Goal: Task Accomplishment & Management: Use online tool/utility

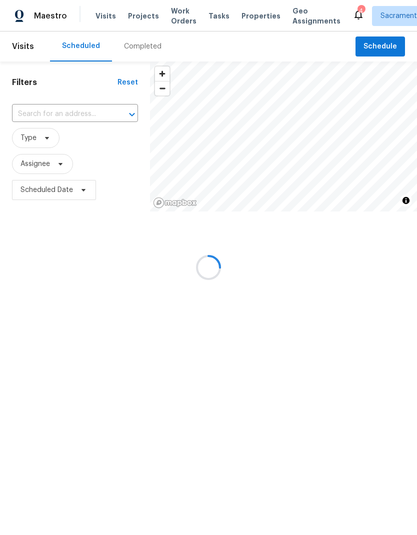
click at [252, 16] on div at bounding box center [208, 267] width 417 height 535
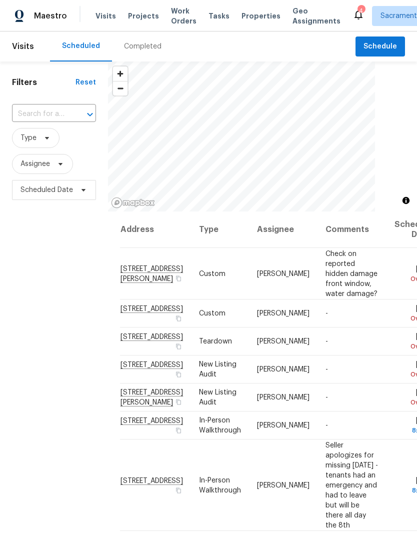
click at [251, 18] on span "Properties" at bounding box center [261, 16] width 39 height 10
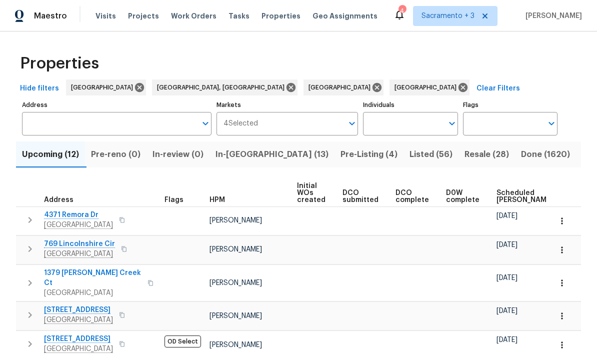
click at [28, 219] on icon "button" at bounding box center [30, 220] width 12 height 12
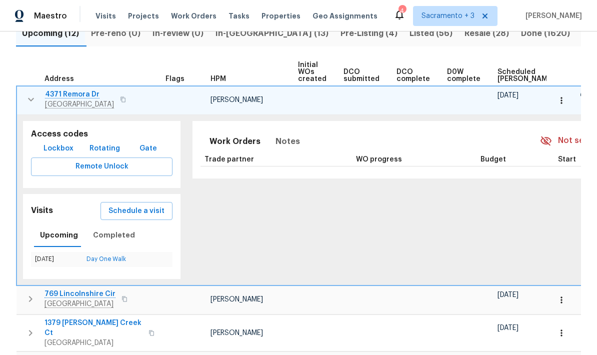
click at [417, 92] on button "button" at bounding box center [562, 101] width 22 height 22
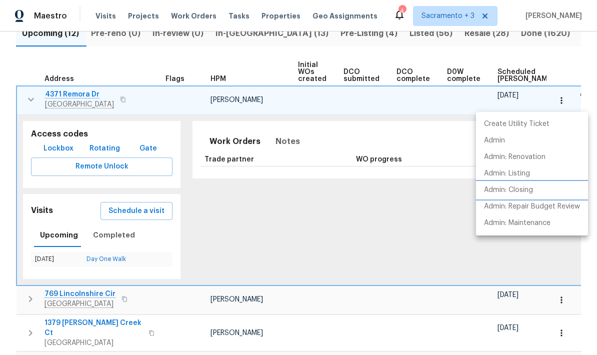
click at [417, 187] on p "Admin: Closing" at bounding box center [508, 190] width 49 height 11
